Goal: Task Accomplishment & Management: Complete application form

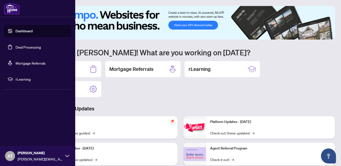
click at [34, 47] on link "Deal Processing" at bounding box center [28, 47] width 25 height 5
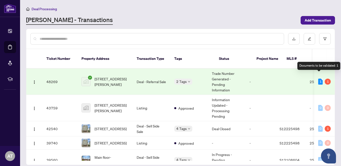
click at [319, 79] on div "1" at bounding box center [320, 82] width 5 height 6
click at [327, 79] on div "1" at bounding box center [328, 82] width 6 height 6
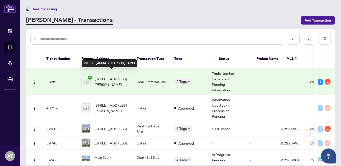
click at [106, 76] on span "[STREET_ADDRESS][PERSON_NAME]" at bounding box center [112, 81] width 34 height 11
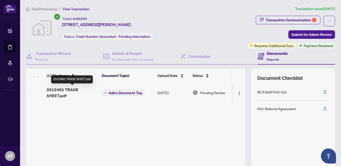
click at [67, 91] on span "2512481 TRADE SHEET.pdf" at bounding box center [72, 93] width 51 height 12
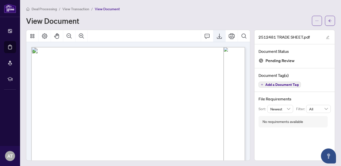
click at [220, 36] on icon "Export" at bounding box center [219, 36] width 5 height 5
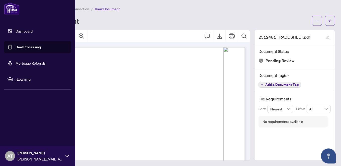
click at [25, 48] on link "Deal Processing" at bounding box center [28, 47] width 25 height 5
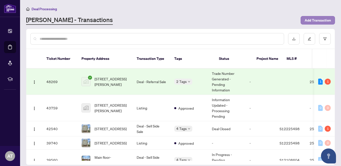
click at [310, 20] on span "Add Transaction" at bounding box center [318, 20] width 26 height 8
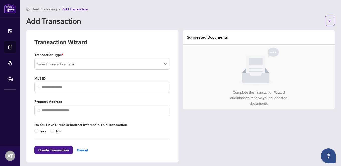
type input "*"
click at [136, 63] on input "search" at bounding box center [99, 64] width 125 height 11
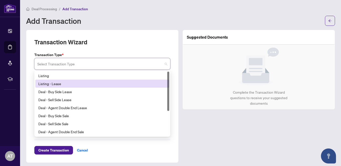
click at [119, 84] on div "Listing - Lease" at bounding box center [102, 84] width 128 height 6
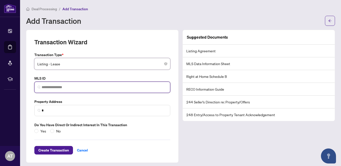
click at [118, 87] on input "search" at bounding box center [104, 87] width 125 height 5
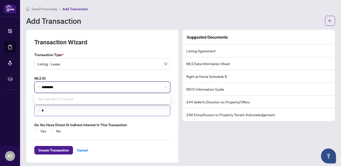
type input "*********"
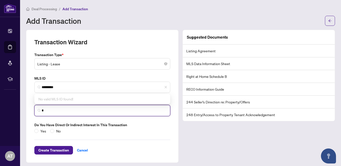
click at [106, 112] on input "*" at bounding box center [104, 110] width 125 height 5
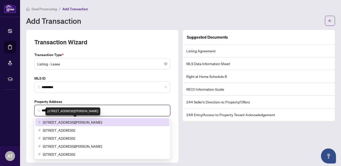
click at [91, 124] on span "[STREET_ADDRESS][PERSON_NAME]" at bounding box center [72, 123] width 59 height 6
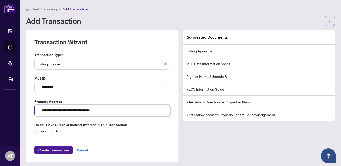
click at [67, 109] on input "**********" at bounding box center [104, 110] width 125 height 5
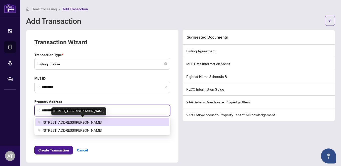
click at [60, 122] on span "[STREET_ADDRESS][PERSON_NAME]" at bounding box center [72, 123] width 59 height 6
type input "**********"
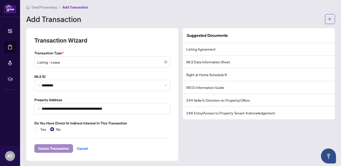
scroll to position [2, 0]
click at [62, 145] on span "Create Transaction" at bounding box center [53, 149] width 31 height 8
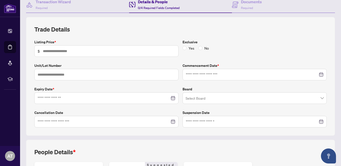
scroll to position [56, 0]
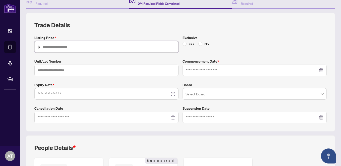
click at [103, 47] on input "text" at bounding box center [109, 47] width 132 height 6
type input "*****"
click at [202, 68] on input at bounding box center [252, 71] width 132 height 6
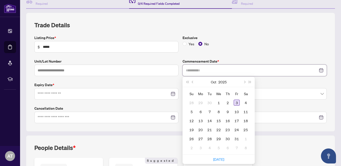
type input "**********"
click at [236, 102] on div "3" at bounding box center [237, 103] width 6 height 6
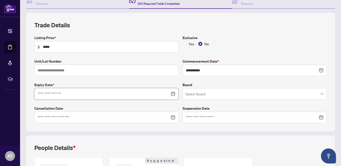
click at [116, 95] on input at bounding box center [104, 94] width 132 height 6
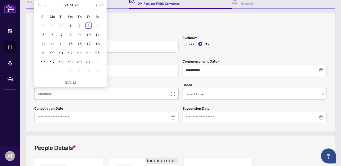
type input "**********"
click at [95, 6] on button "Next month (PageDown)" at bounding box center [96, 5] width 6 height 10
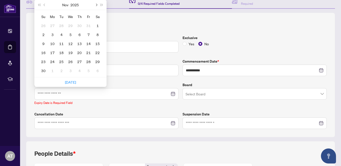
click at [95, 6] on button "Next month (PageDown)" at bounding box center [96, 5] width 6 height 10
type input "**********"
click at [72, 25] on div "3" at bounding box center [70, 26] width 6 height 6
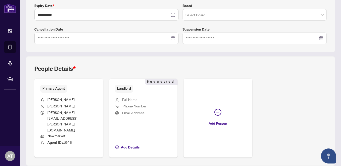
scroll to position [0, 0]
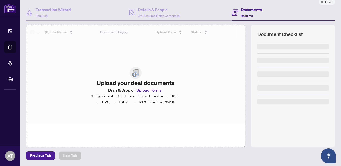
scroll to position [44, 0]
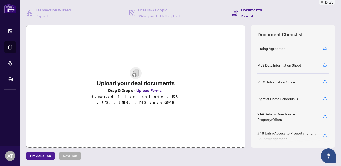
click at [135, 79] on img at bounding box center [136, 73] width 12 height 12
click at [141, 92] on button "Upload Forms" at bounding box center [149, 90] width 28 height 7
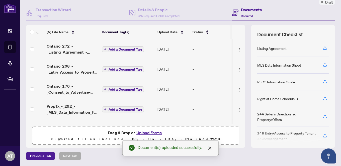
click at [130, 50] on span "Add a Document Tag" at bounding box center [125, 50] width 33 height 4
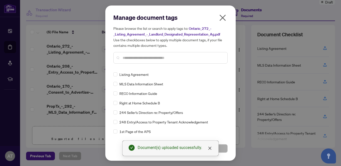
click at [136, 69] on div "Manage document tags Please browse the list or search to apply tags to: Ontario…" at bounding box center [170, 83] width 114 height 139
click at [222, 153] on button "Save" at bounding box center [200, 149] width 56 height 9
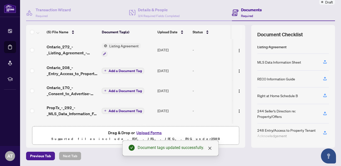
click at [123, 71] on span "Add a Document Tag" at bounding box center [125, 71] width 33 height 4
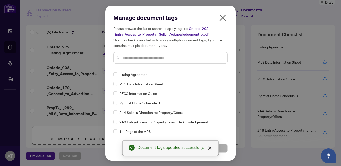
click at [126, 69] on div "Manage document tags Please browse the list or search to apply tags to: Ontario…" at bounding box center [170, 83] width 114 height 139
click at [131, 58] on input "text" at bounding box center [173, 58] width 101 height 6
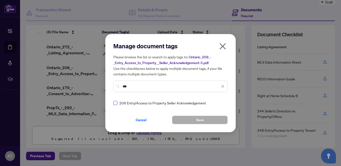
type input "***"
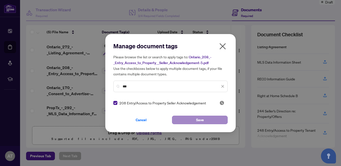
click at [195, 122] on button "Save" at bounding box center [200, 120] width 56 height 9
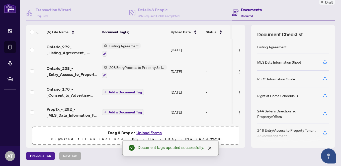
click at [118, 92] on span "Add a Document Tag" at bounding box center [125, 93] width 33 height 4
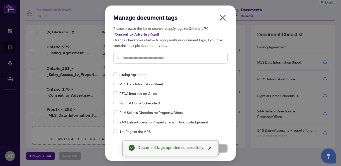
click at [137, 63] on div "Manage document tags Please browse the list or search to apply tags to: Ontario…" at bounding box center [170, 41] width 114 height 54
click at [136, 59] on input "text" at bounding box center [173, 58] width 101 height 6
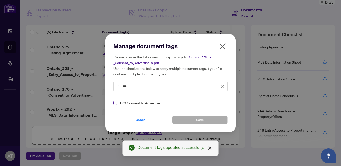
type input "***"
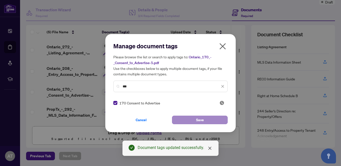
click at [200, 116] on span "Save" at bounding box center [200, 120] width 8 height 8
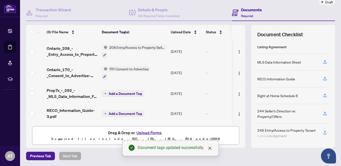
scroll to position [22, 0]
click at [122, 92] on span "Add a Document Tag" at bounding box center [125, 94] width 33 height 4
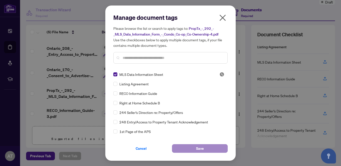
click at [188, 149] on button "Save" at bounding box center [200, 149] width 56 height 9
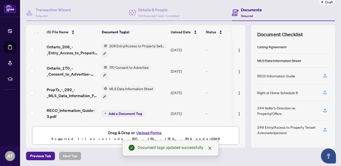
click at [119, 114] on span "Add a Document Tag" at bounding box center [125, 114] width 33 height 4
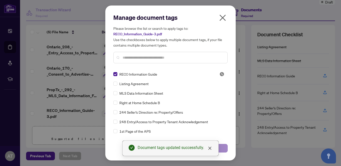
click at [224, 148] on button "Save" at bounding box center [200, 148] width 56 height 9
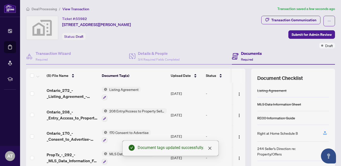
scroll to position [0, 0]
click at [306, 34] on span "Submit for Admin Review" at bounding box center [312, 35] width 40 height 8
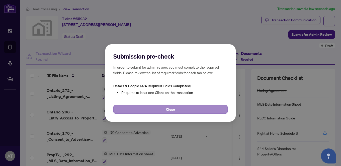
click at [171, 110] on span "Close" at bounding box center [170, 110] width 9 height 8
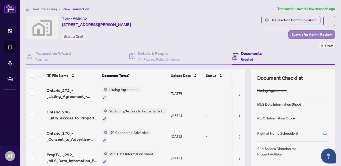
click at [305, 34] on span "Submit for Admin Review" at bounding box center [312, 35] width 40 height 8
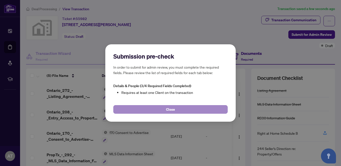
click at [168, 111] on span "Close" at bounding box center [170, 110] width 9 height 8
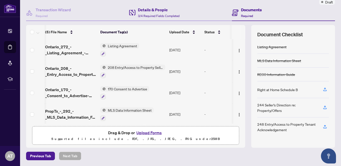
scroll to position [0, 2]
click at [152, 9] on h4 "Details & People" at bounding box center [159, 10] width 42 height 6
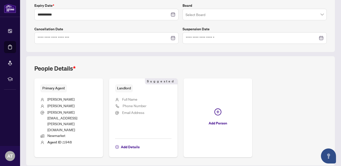
scroll to position [135, 0]
click at [132, 144] on span "Add Details" at bounding box center [130, 148] width 19 height 8
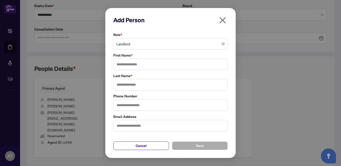
click at [158, 45] on span "Landlord" at bounding box center [170, 44] width 108 height 10
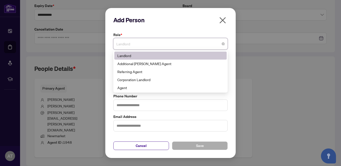
click at [101, 53] on div "Add Person Role * Landlord 3 10 Landlord Additional [PERSON_NAME] Agent Referri…" at bounding box center [170, 83] width 341 height 166
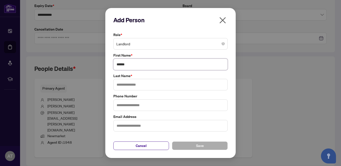
type input "******"
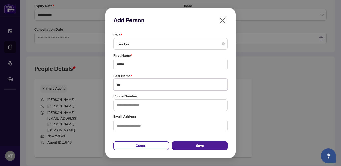
type input "***"
click at [150, 112] on div "Role * Landlord 3 10 Landlord Additional [PERSON_NAME] Agent Referring Agent Co…" at bounding box center [170, 82] width 117 height 100
click at [196, 147] on button "Save" at bounding box center [200, 146] width 56 height 9
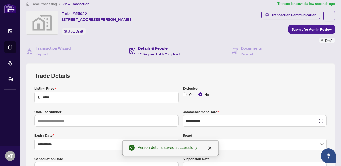
scroll to position [0, 0]
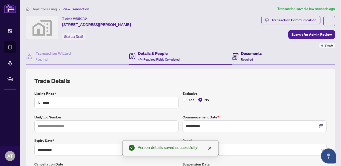
click at [248, 54] on h4 "Documents" at bounding box center [251, 53] width 21 height 6
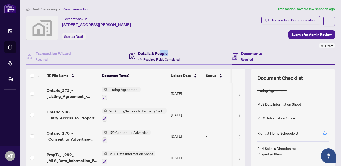
click at [159, 56] on h4 "Details & People" at bounding box center [159, 53] width 42 height 6
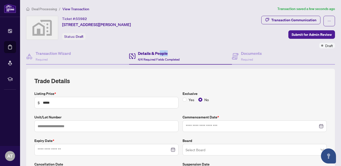
type input "**********"
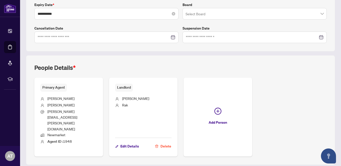
scroll to position [135, 0]
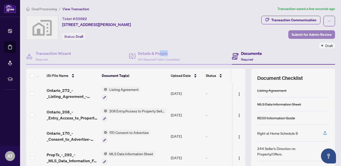
click at [316, 36] on span "Submit for Admin Review" at bounding box center [312, 35] width 40 height 8
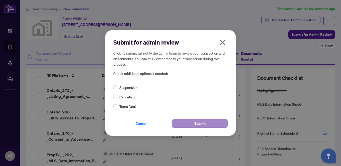
click at [195, 125] on span "Submit" at bounding box center [199, 124] width 11 height 8
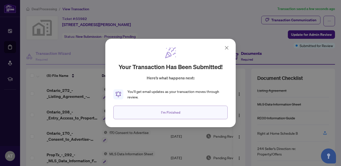
click at [177, 113] on span "I'm Finished" at bounding box center [170, 113] width 19 height 8
